Goal: Task Accomplishment & Management: Use online tool/utility

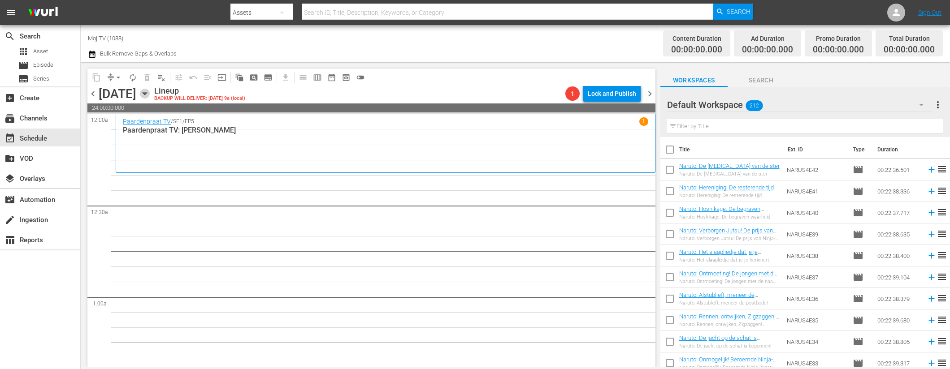
click at [150, 93] on icon "button" at bounding box center [145, 94] width 10 height 10
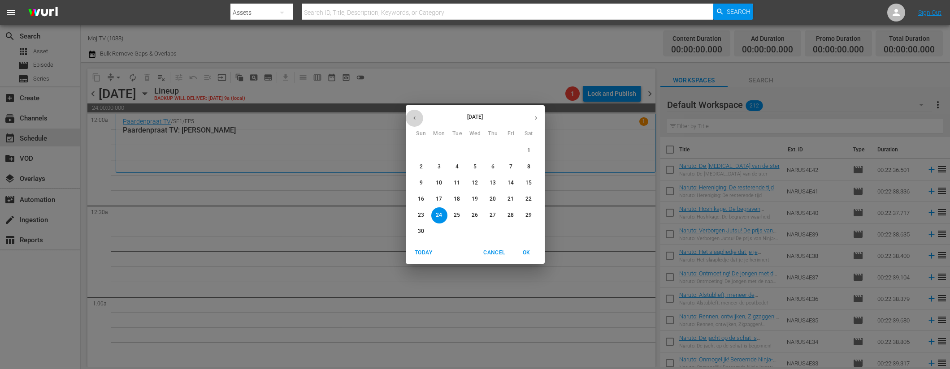
click at [418, 114] on button "button" at bounding box center [414, 117] width 17 height 17
click at [419, 114] on button "button" at bounding box center [414, 117] width 17 height 17
click at [419, 113] on button "button" at bounding box center [414, 117] width 17 height 17
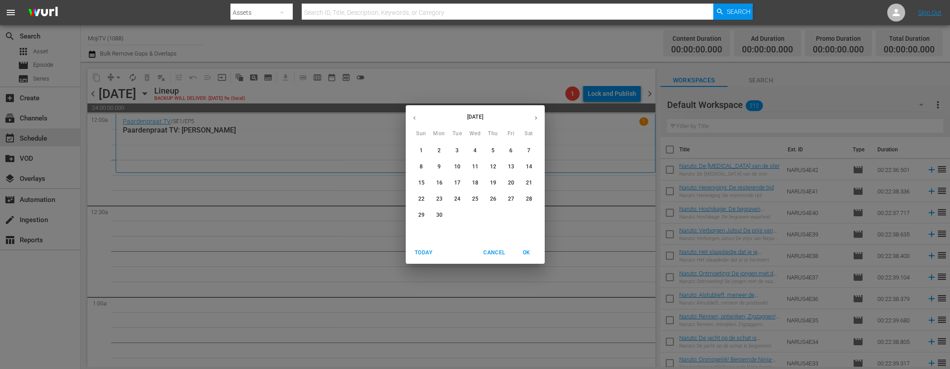
click at [419, 113] on button "button" at bounding box center [414, 117] width 17 height 17
click at [420, 113] on button "button" at bounding box center [414, 117] width 17 height 17
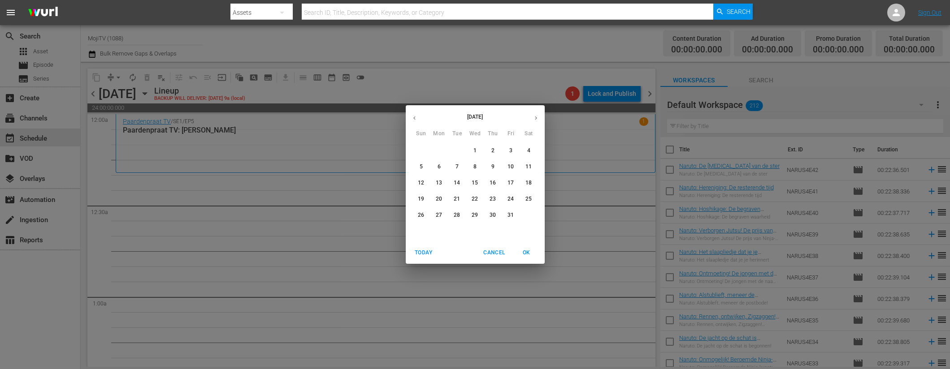
click at [420, 113] on button "button" at bounding box center [414, 117] width 17 height 17
click at [418, 113] on button "button" at bounding box center [414, 117] width 17 height 17
drag, startPoint x: 420, startPoint y: 214, endPoint x: 337, endPoint y: 225, distance: 84.1
click at [421, 214] on p "24" at bounding box center [421, 215] width 6 height 8
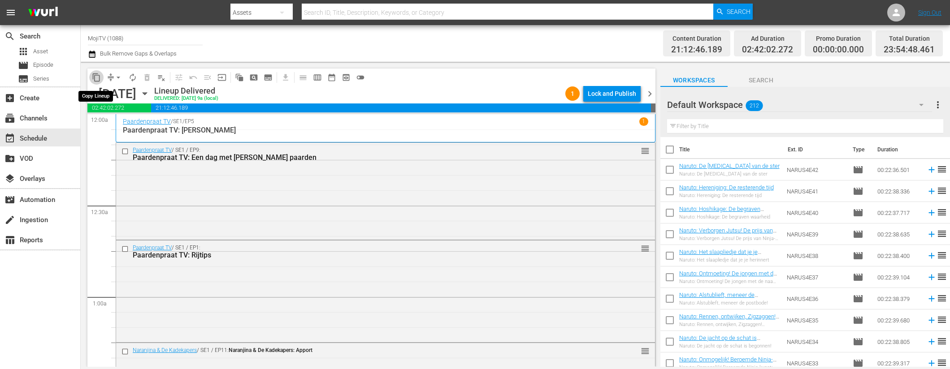
click at [98, 73] on span "content_copy" at bounding box center [96, 77] width 9 height 9
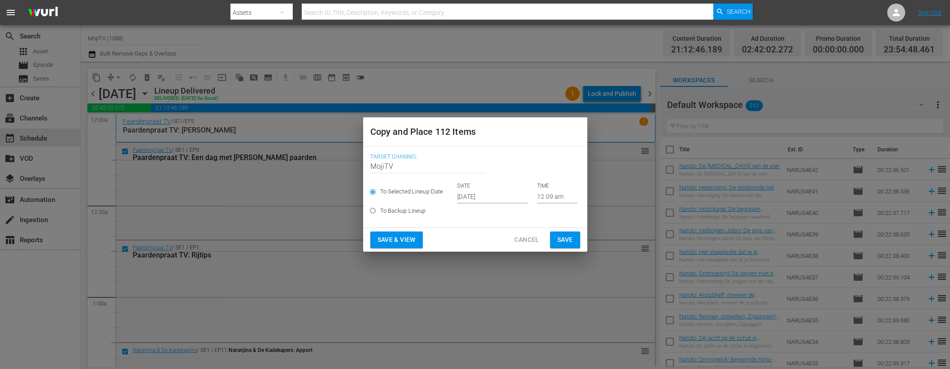
click at [501, 198] on input "[DATE]" at bounding box center [492, 196] width 71 height 13
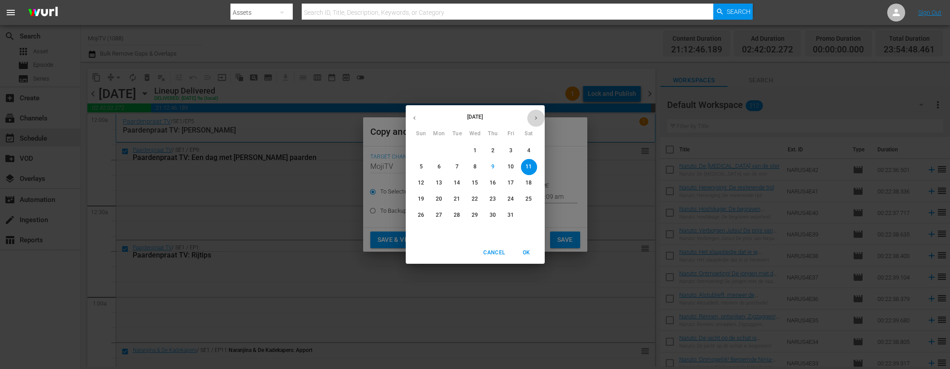
click at [533, 117] on icon "button" at bounding box center [535, 118] width 7 height 7
click at [438, 213] on p "24" at bounding box center [439, 215] width 6 height 8
type input "[DATE]"
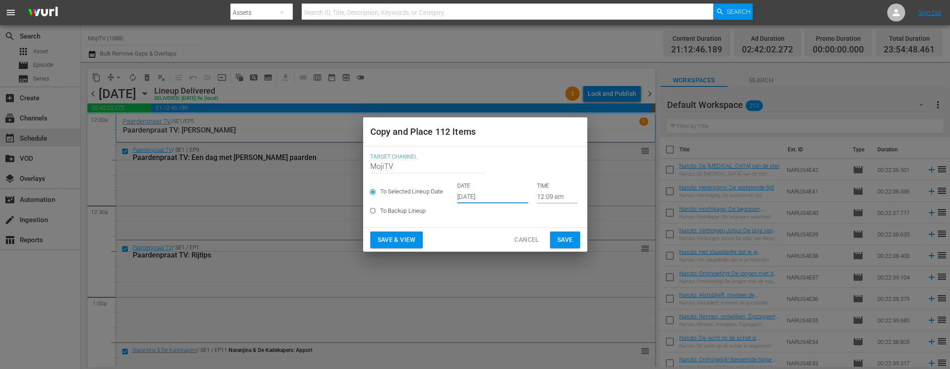
click at [405, 237] on span "Save & View" at bounding box center [396, 239] width 38 height 11
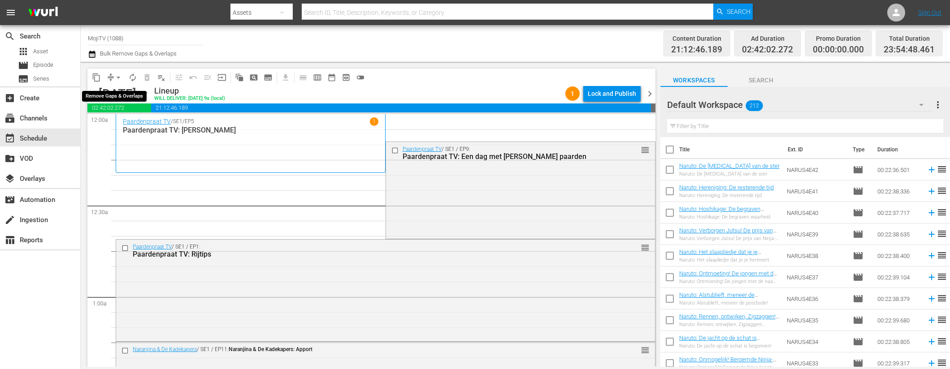
click at [117, 79] on span "arrow_drop_down" at bounding box center [118, 77] width 9 height 9
click at [125, 128] on li "Align to End of Previous Day" at bounding box center [119, 125] width 94 height 15
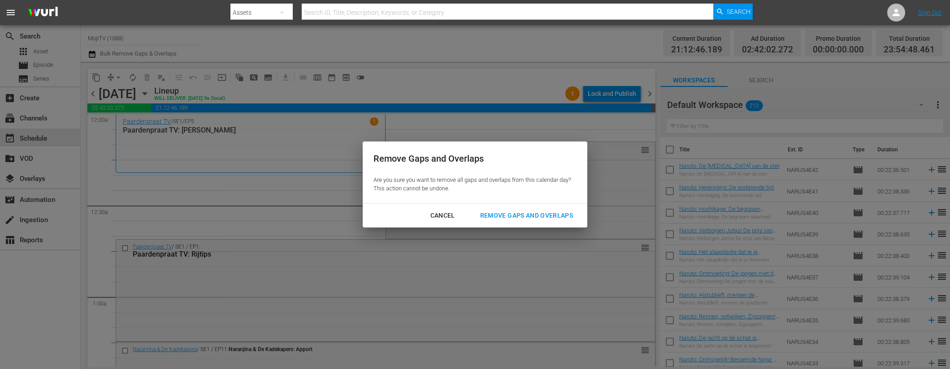
click at [533, 214] on div "Remove Gaps and Overlaps" at bounding box center [526, 215] width 107 height 11
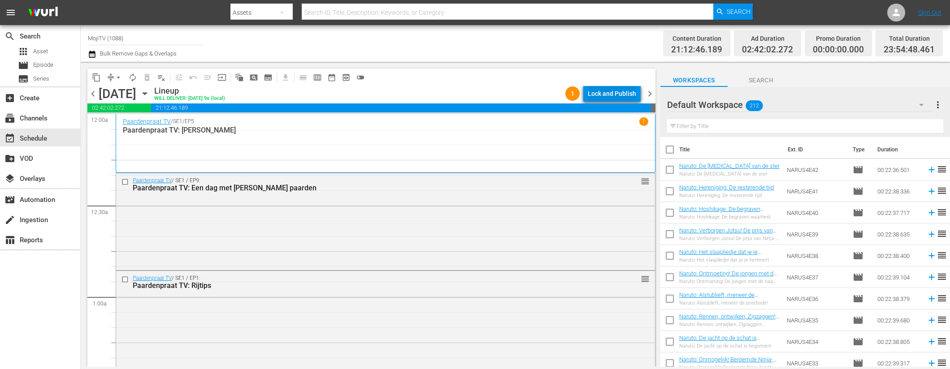
click at [622, 90] on div "Lock and Publish" at bounding box center [611, 94] width 48 height 16
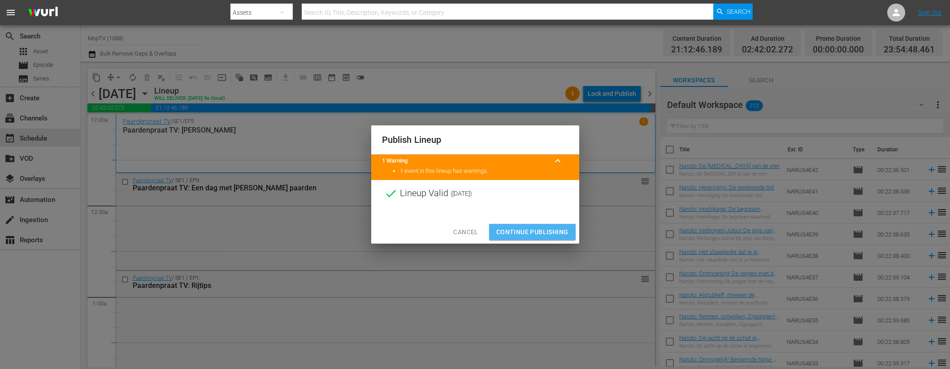
click at [529, 229] on span "Continue Publishing" at bounding box center [532, 232] width 72 height 11
